Goal: Download file/media

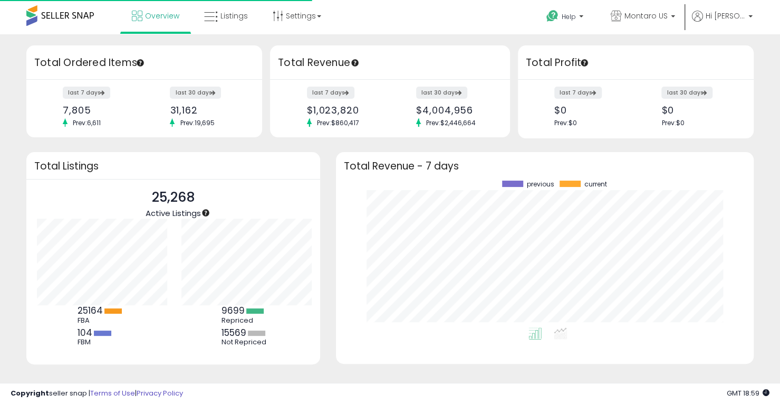
scroll to position [105, 144]
drag, startPoint x: 228, startPoint y: 14, endPoint x: 233, endPoint y: 19, distance: 6.7
click at [228, 14] on span "Listings" at bounding box center [233, 16] width 27 height 11
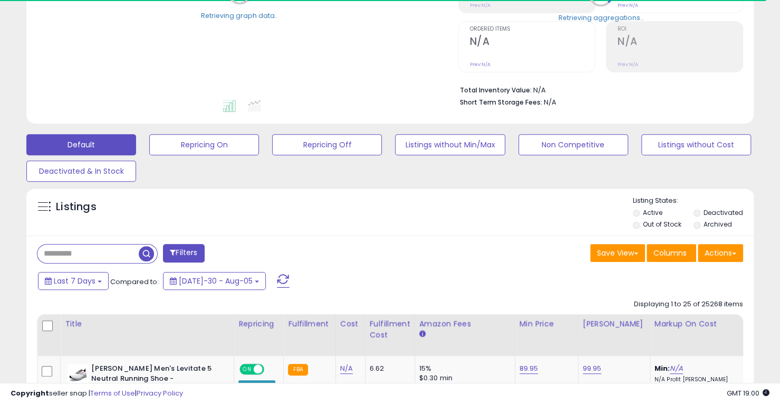
scroll to position [211, 0]
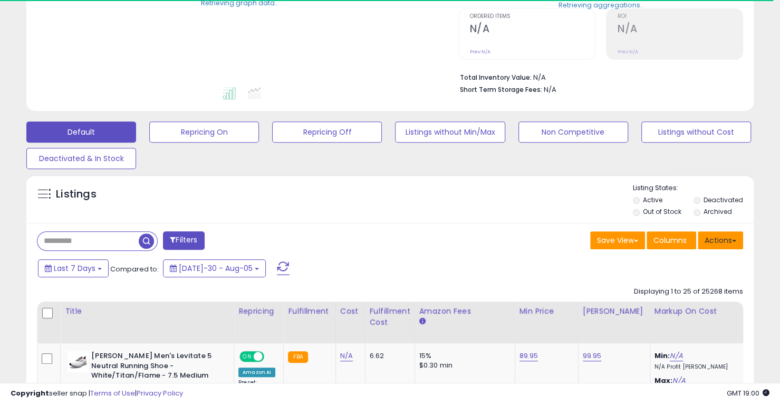
click at [718, 242] on button "Actions" at bounding box center [720, 240] width 45 height 18
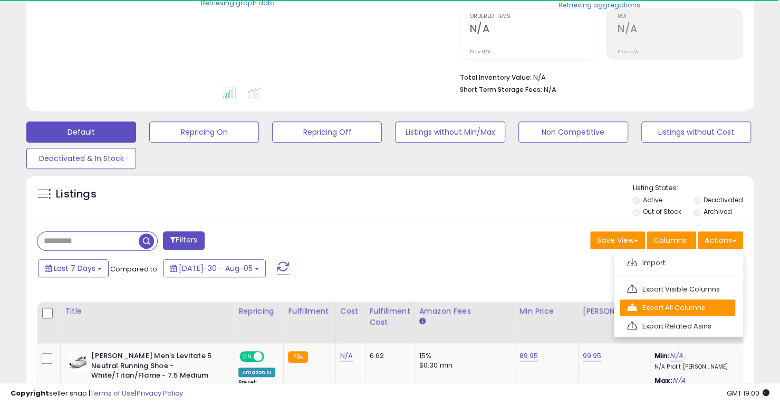
click at [697, 311] on link "Export All Columns" at bounding box center [678, 307] width 116 height 16
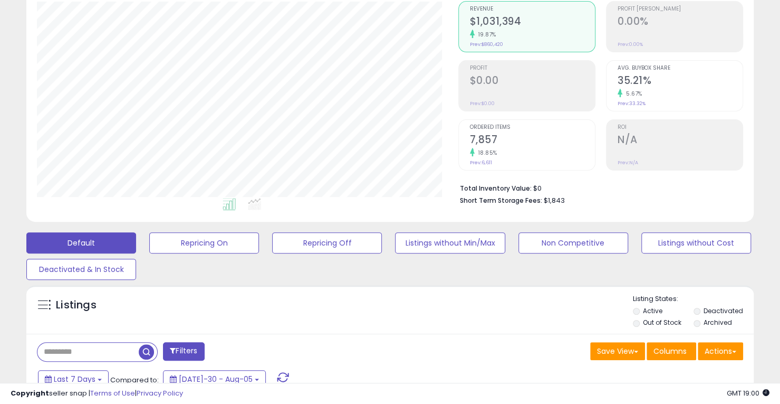
scroll to position [0, 0]
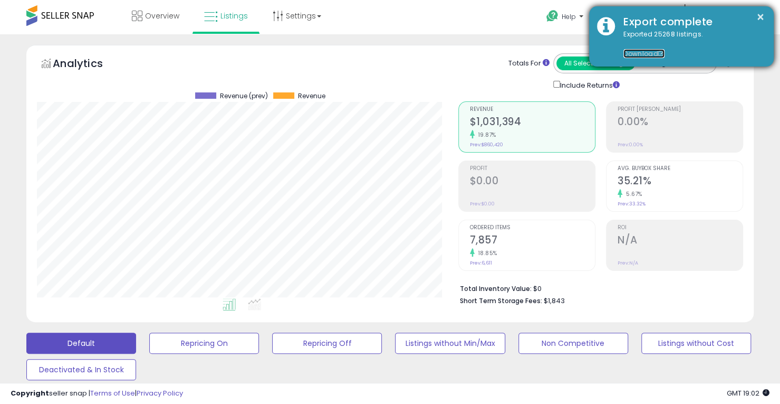
click at [642, 53] on link "Download" at bounding box center [643, 53] width 41 height 9
